Goal: Task Accomplishment & Management: Use online tool/utility

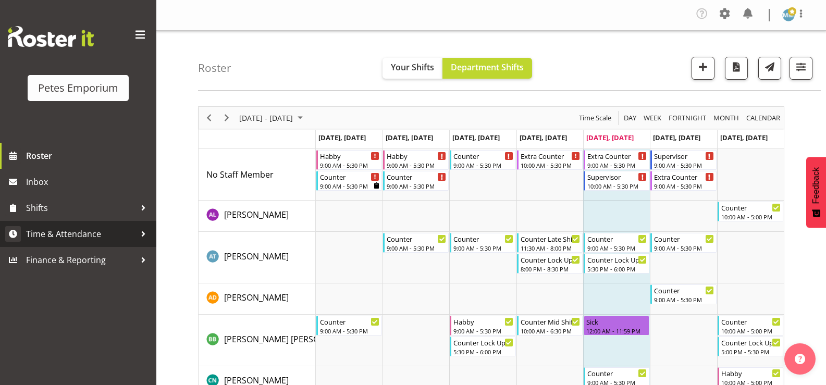
click at [92, 234] on span "Time & Attendance" at bounding box center [80, 234] width 109 height 16
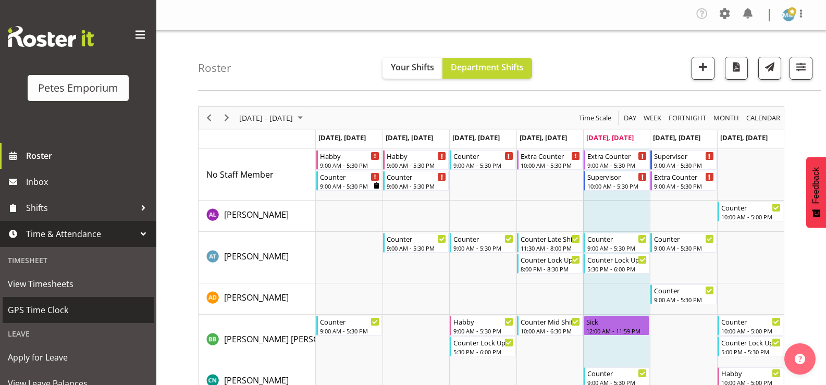
click at [64, 313] on span "GPS Time Clock" at bounding box center [78, 310] width 141 height 16
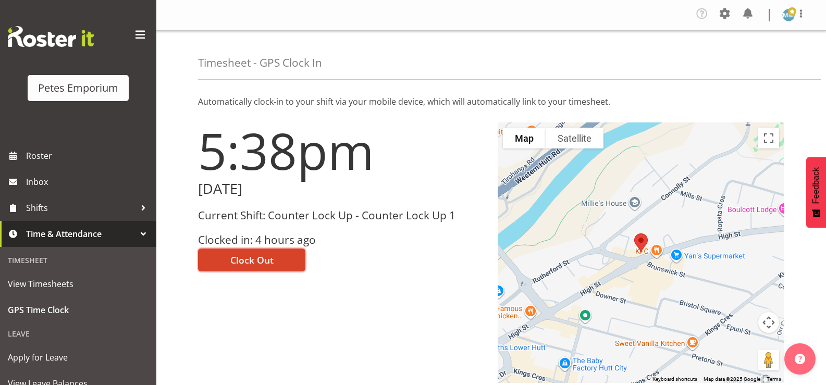
click at [255, 259] on span "Clock Out" at bounding box center [251, 260] width 43 height 14
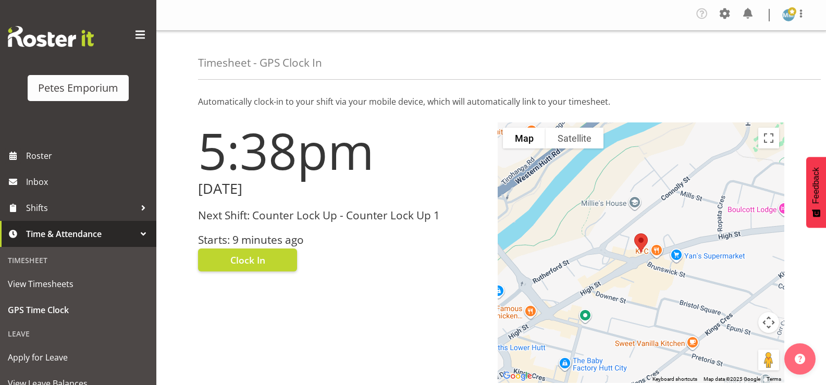
click at [792, 18] on img at bounding box center [788, 15] width 12 height 12
click at [740, 64] on link "Log Out" at bounding box center [757, 57] width 100 height 19
